Goal: Navigation & Orientation: Find specific page/section

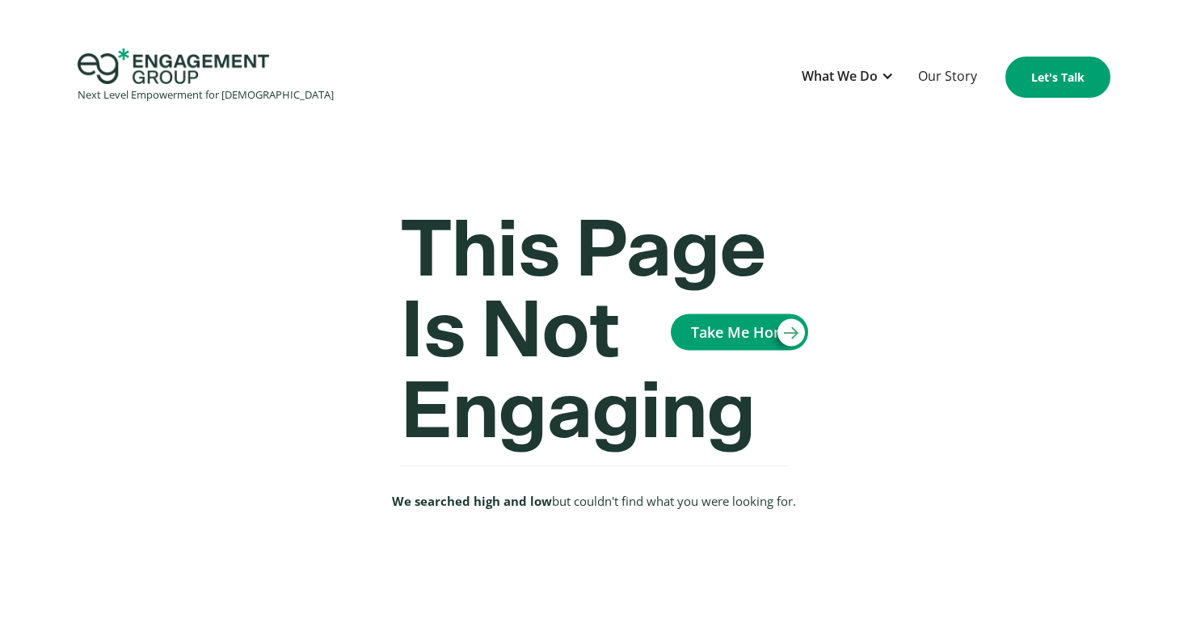
click at [161, 70] on img "home" at bounding box center [174, 67] width 192 height 36
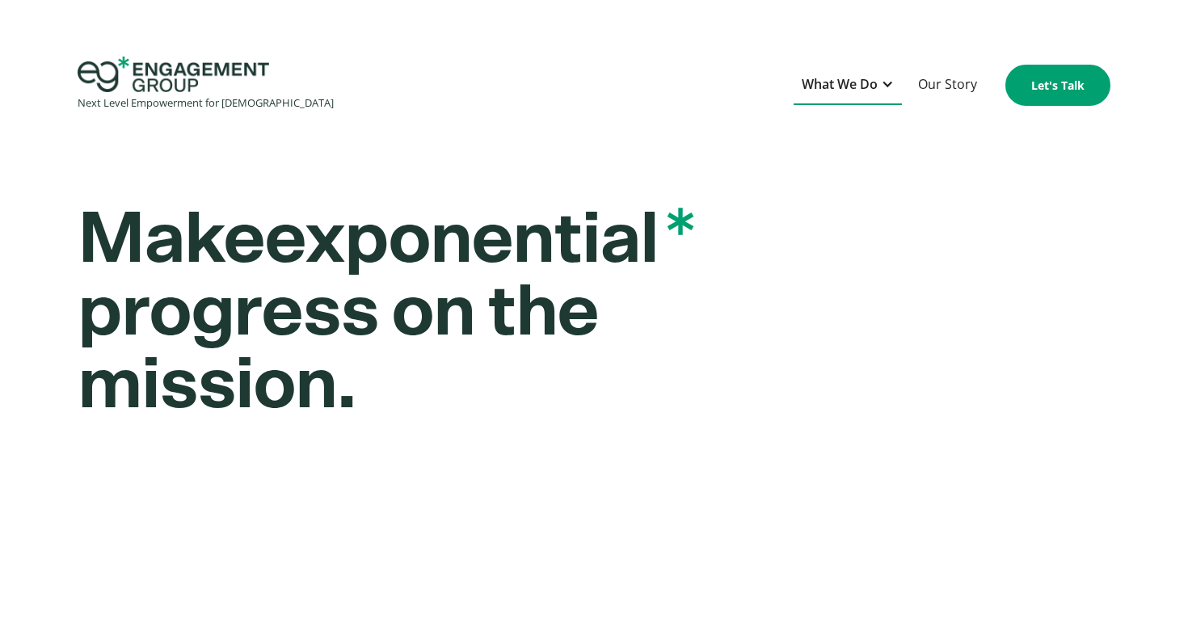
click at [863, 82] on div "What We Do" at bounding box center [840, 85] width 76 height 22
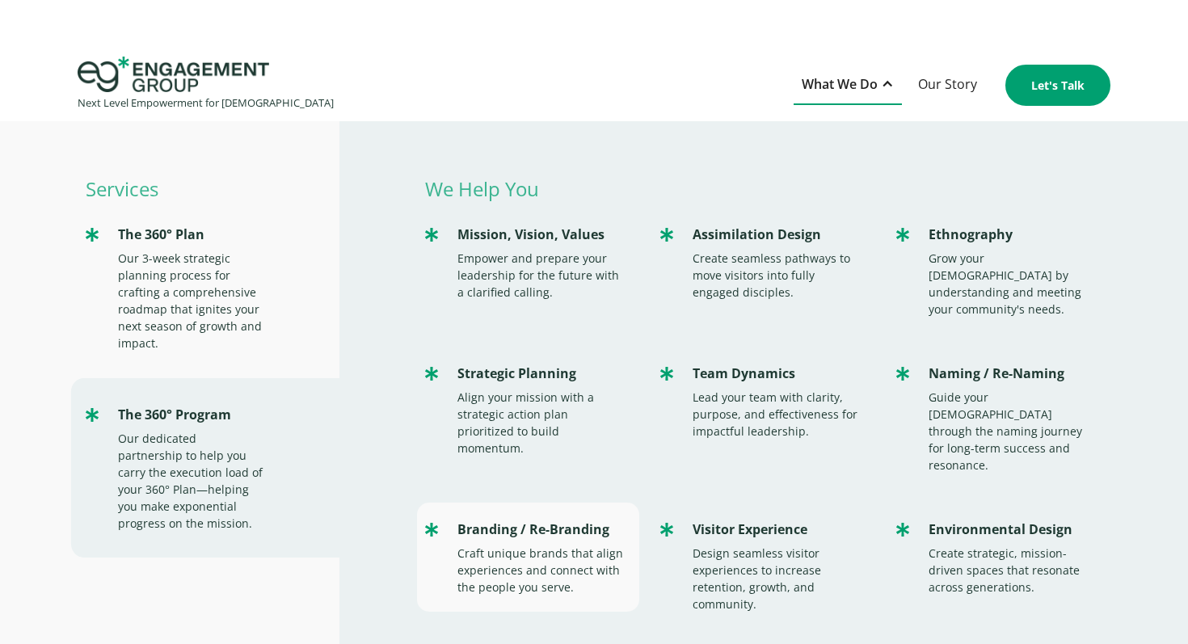
click at [539, 519] on div "Branding / Re-Branding" at bounding box center [541, 530] width 167 height 22
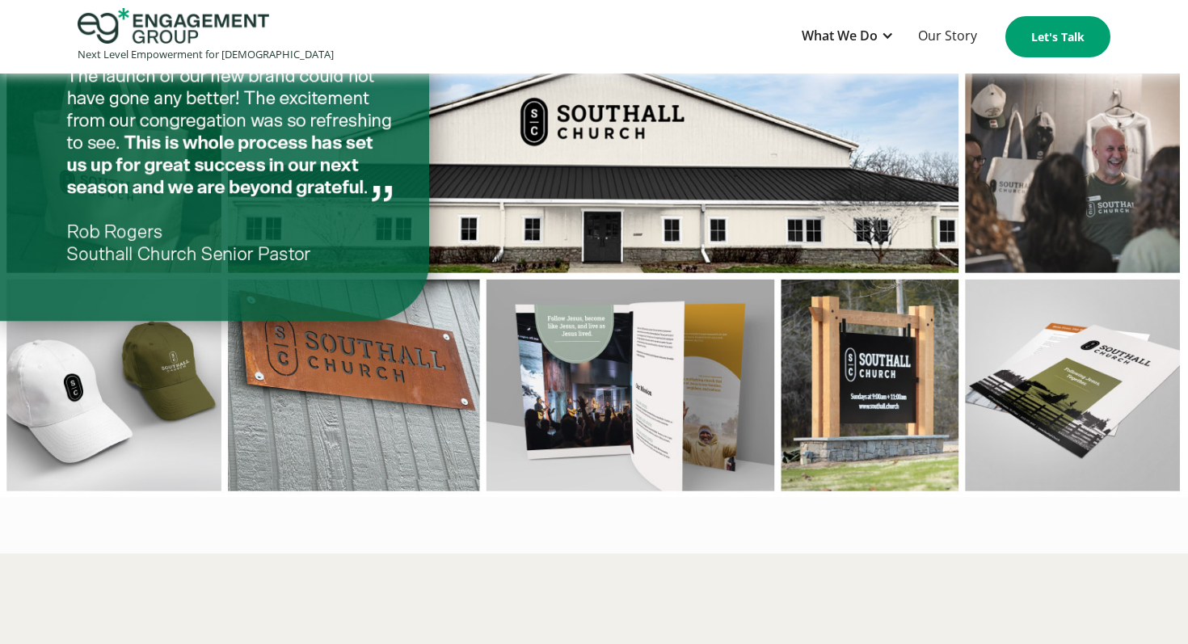
scroll to position [1827, 0]
